Goal: Communication & Community: Answer question/provide support

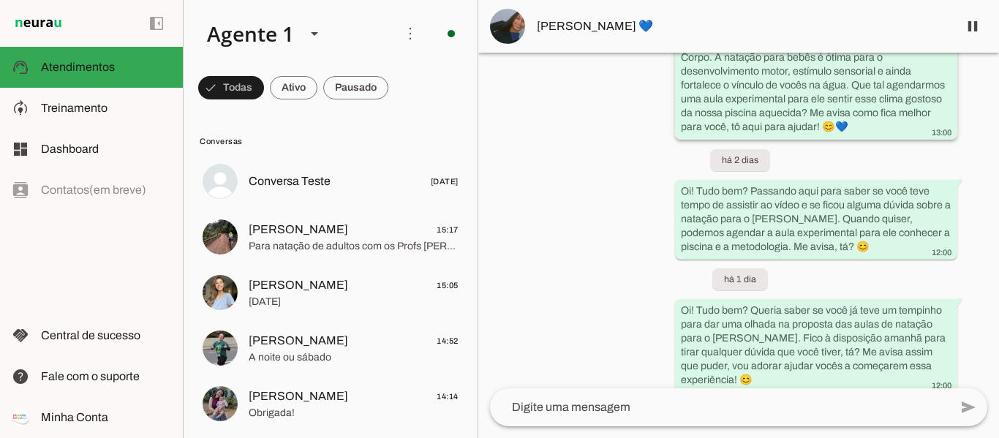
scroll to position [1622, 0]
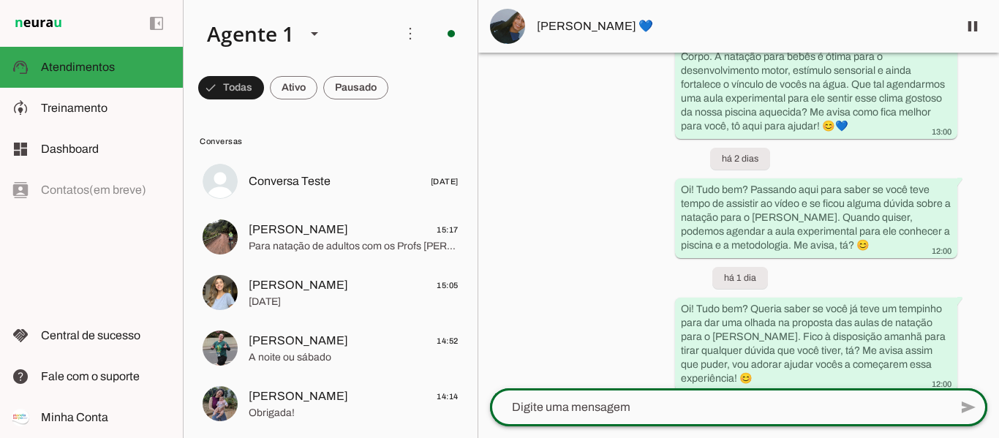
click at [615, 418] on div at bounding box center [719, 408] width 459 height 38
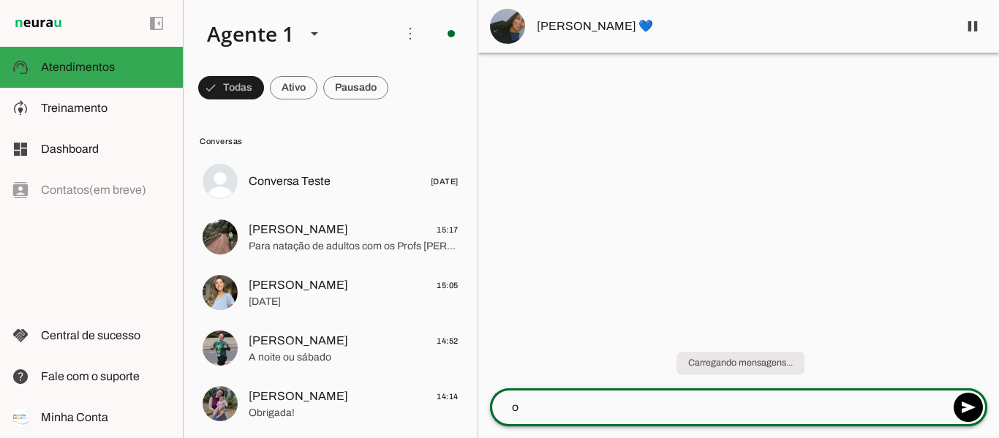
scroll to position [0, 0]
type textarea "o"
type textarea "[PERSON_NAME], boa tarde!"
type textarea "Tudo bem?"
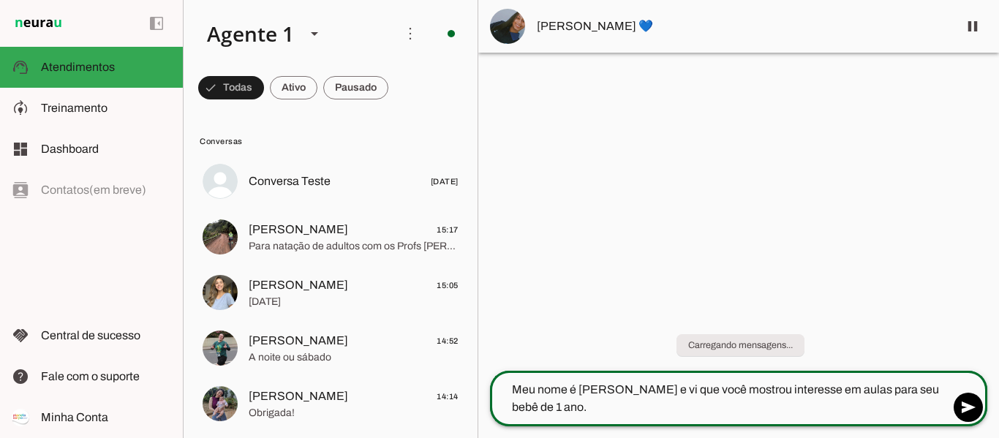
type textarea "Meu nome é [PERSON_NAME] e vi que você mostrou interesse em aulas para seu bebê…"
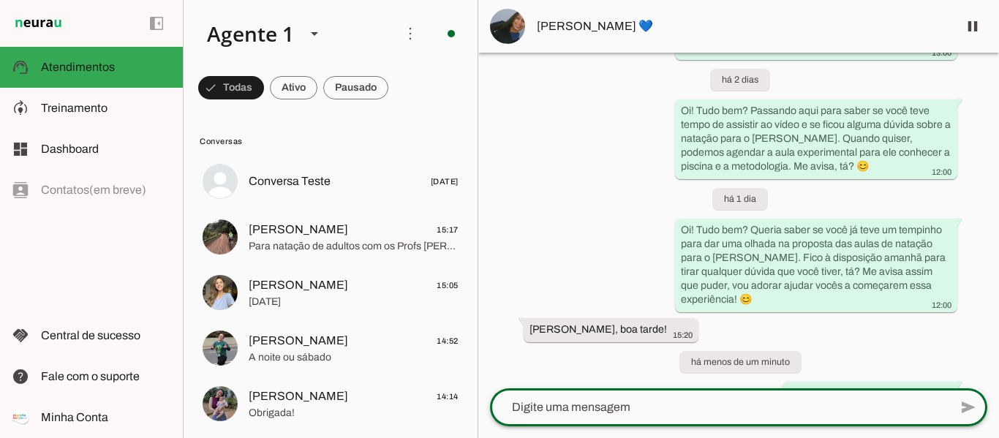
scroll to position [1786, 0]
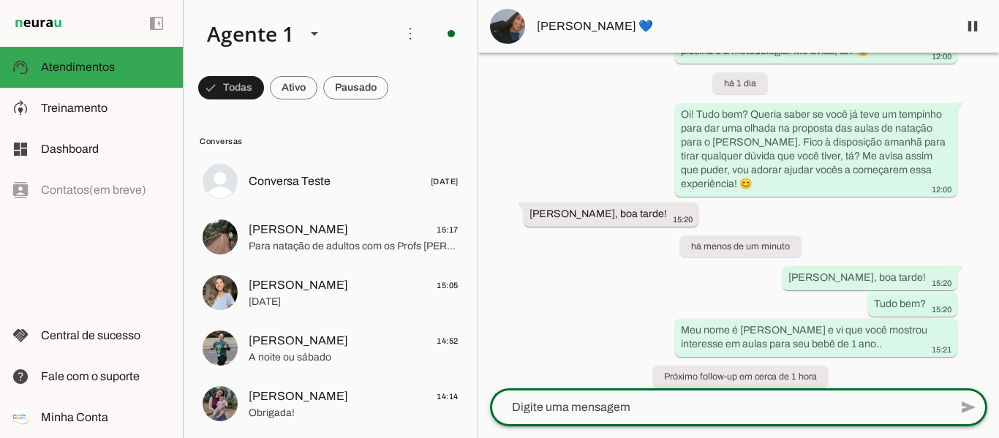
click at [738, 401] on textarea at bounding box center [719, 408] width 459 height 18
click at [975, 20] on span at bounding box center [973, 26] width 35 height 35
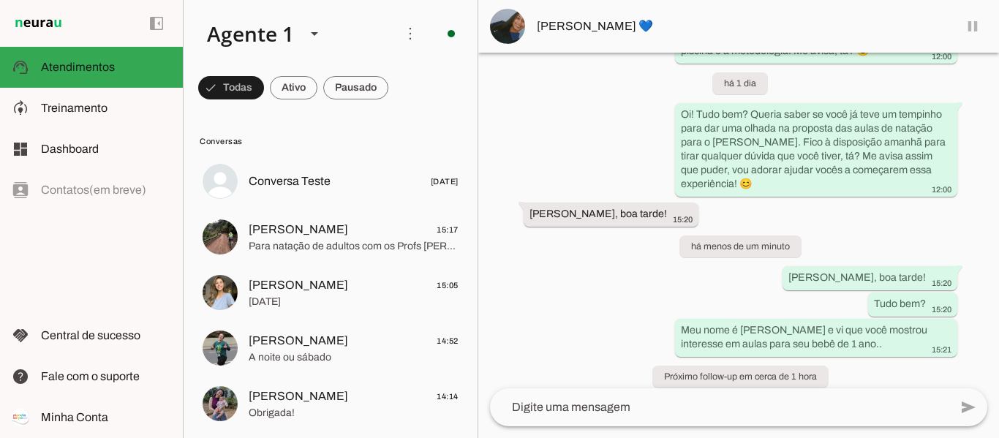
scroll to position [0, 0]
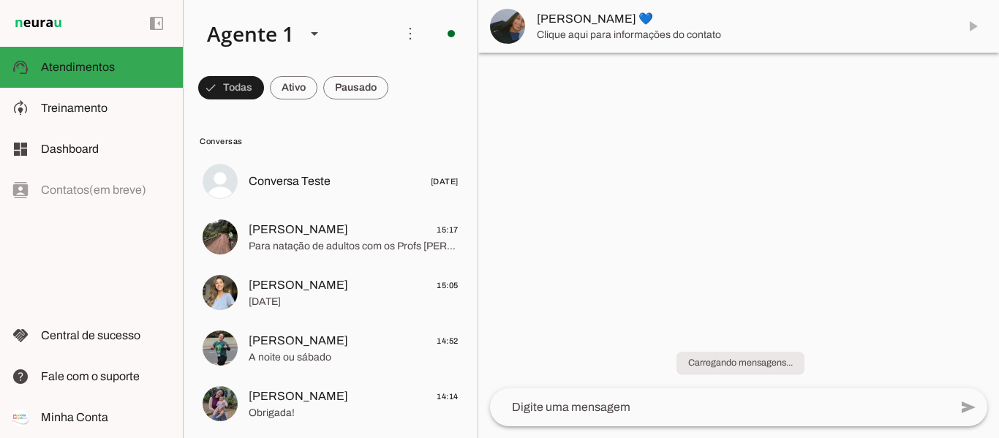
click at [776, 407] on textarea at bounding box center [719, 408] width 459 height 18
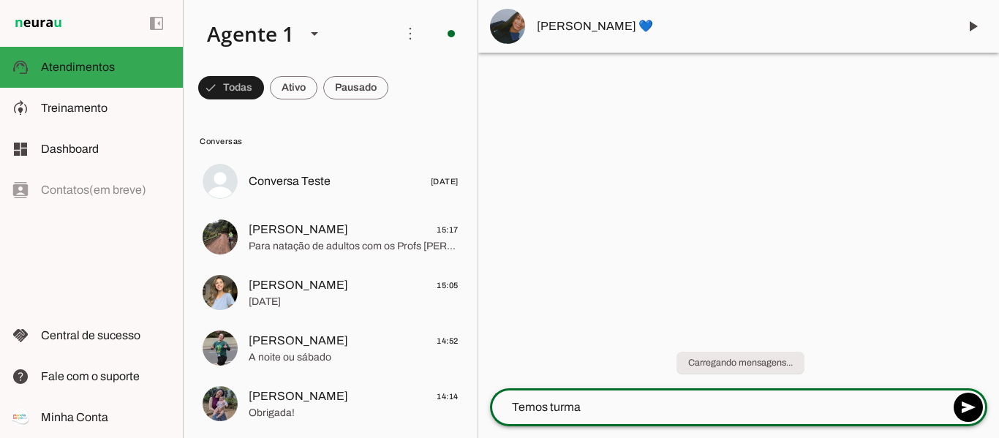
type textarea "Temos turma"
type textarea "n"
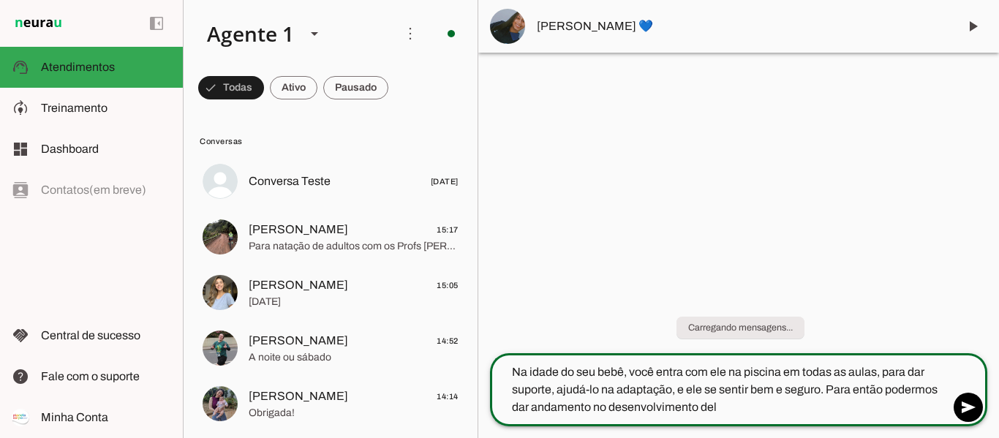
type textarea "Na idade do seu bebê, você entra com ele na piscina em todas as aulas, para dar…"
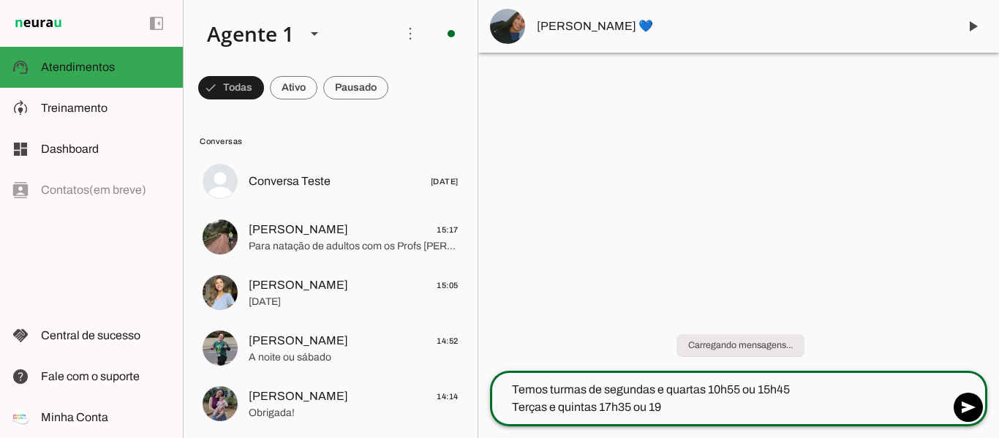
type textarea "Temos turmas de segundas e quartas 10h55 ou 15h45 Terças e quintas 17h35 ou 19h"
drag, startPoint x: 552, startPoint y: 418, endPoint x: 541, endPoint y: 406, distance: 16.0
click at [631, 406] on textarea "Qual das turmas acima fica melhor para rotina de vocês e que você consiga conci…" at bounding box center [719, 398] width 459 height 35
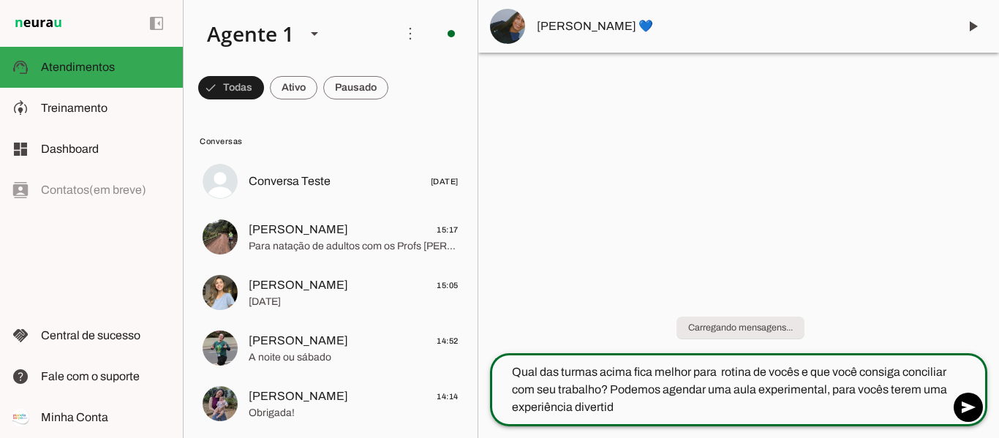
type textarea "Qual das turmas acima fica melhor para rotina de vocês e que você consiga conci…"
